Goal: Navigation & Orientation: Find specific page/section

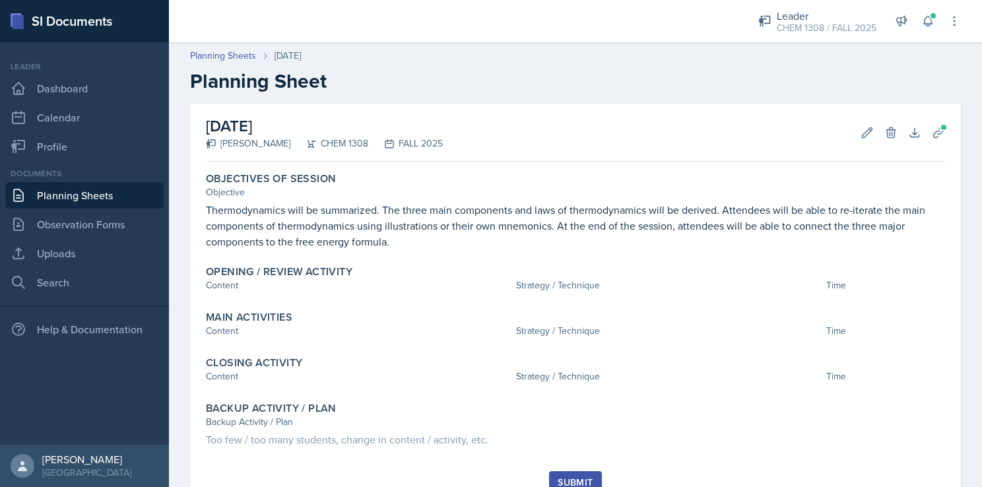
click at [69, 192] on link "Planning Sheets" at bounding box center [84, 195] width 158 height 26
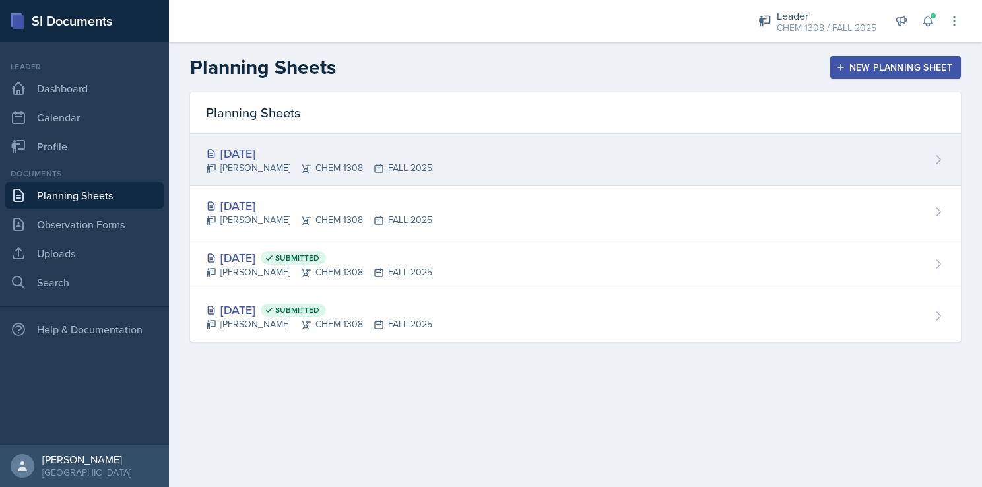
click at [323, 151] on div "[DATE]" at bounding box center [319, 153] width 226 height 18
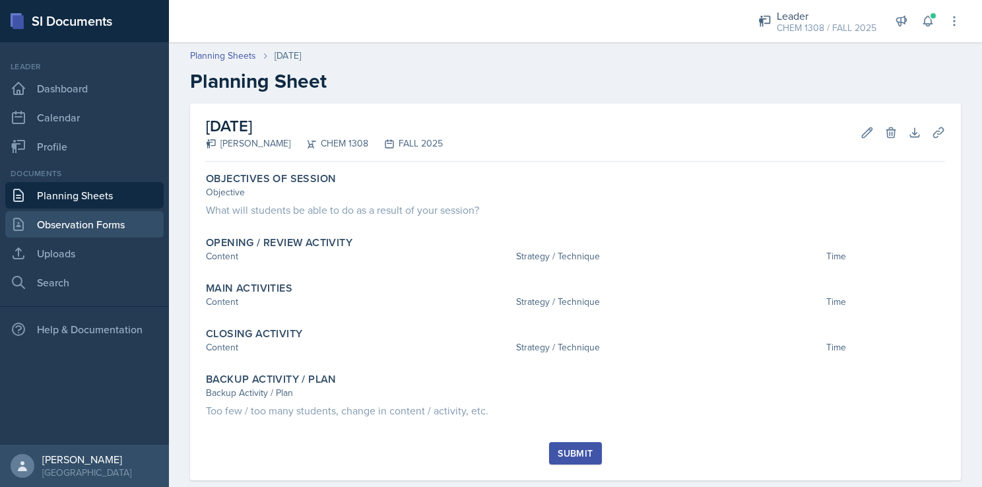
click at [135, 224] on link "Observation Forms" at bounding box center [84, 224] width 158 height 26
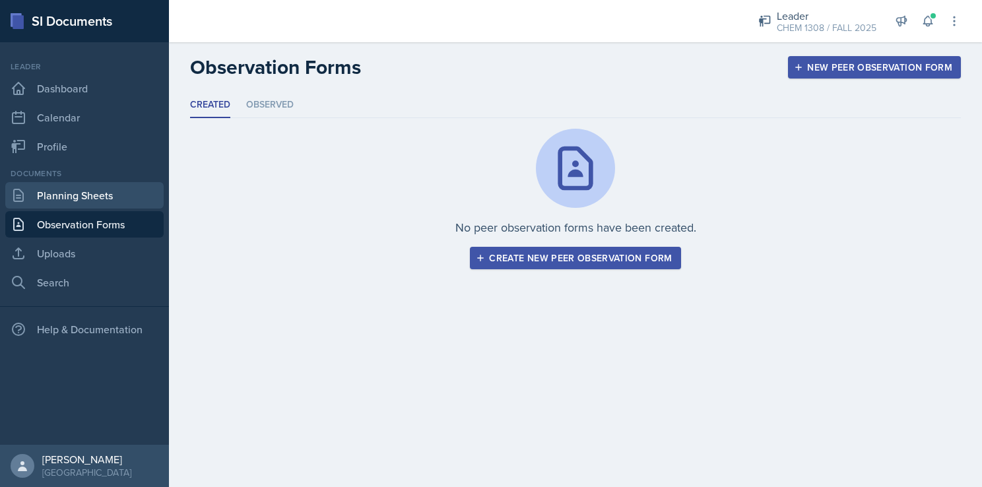
click at [98, 199] on link "Planning Sheets" at bounding box center [84, 195] width 158 height 26
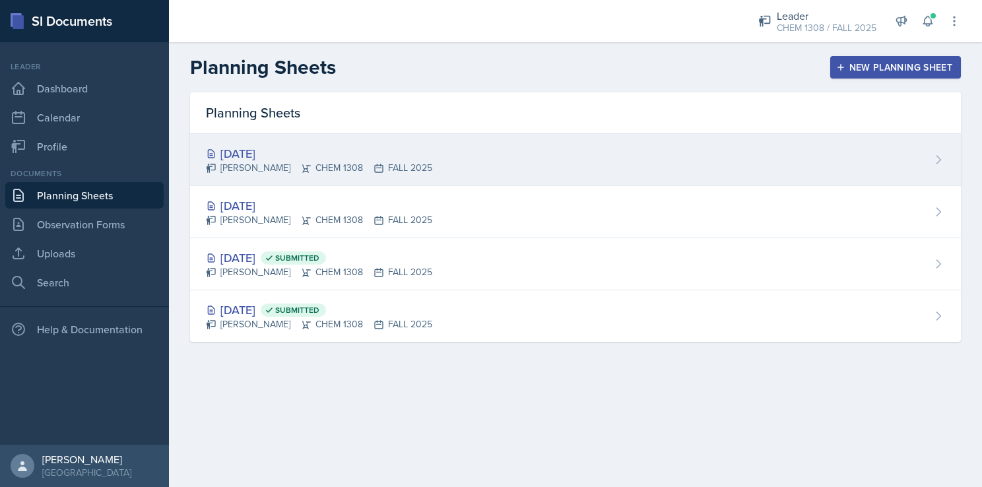
click at [361, 158] on div "[DATE]" at bounding box center [319, 153] width 226 height 18
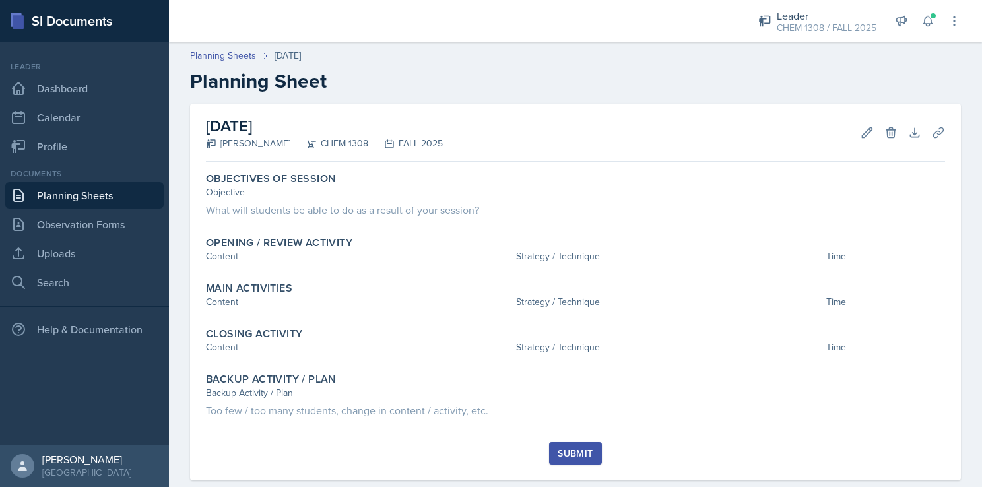
click at [138, 202] on link "Planning Sheets" at bounding box center [84, 195] width 158 height 26
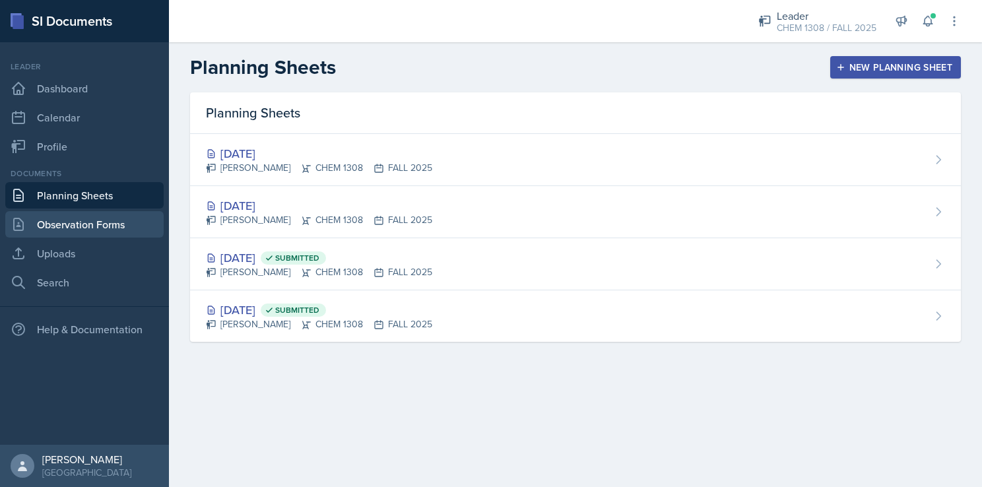
click at [111, 224] on link "Observation Forms" at bounding box center [84, 224] width 158 height 26
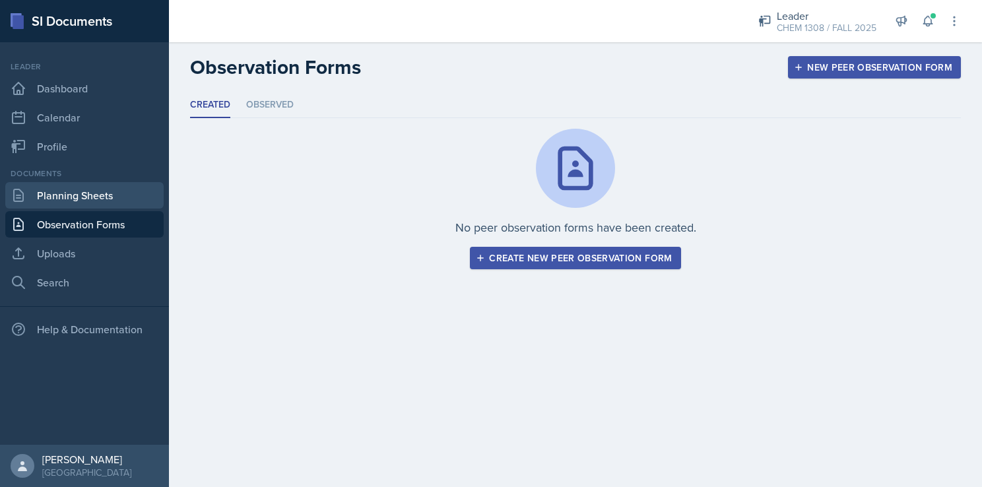
click at [123, 202] on link "Planning Sheets" at bounding box center [84, 195] width 158 height 26
